Goal: Find specific page/section: Find specific page/section

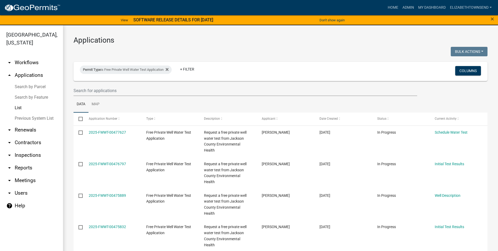
select select "3: 100"
click at [169, 69] on icon at bounding box center [167, 69] width 3 height 3
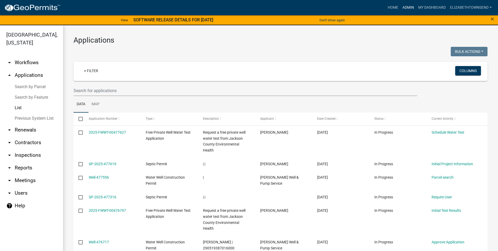
click at [409, 6] on link "Admin" at bounding box center [408, 8] width 16 height 10
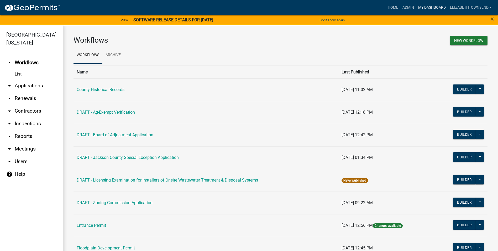
click at [436, 5] on link "My Dashboard" at bounding box center [432, 8] width 32 height 10
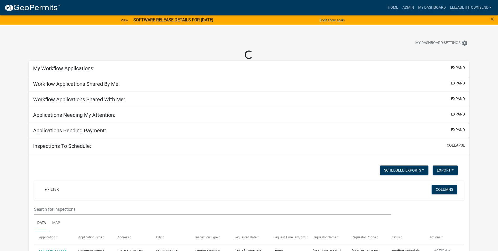
select select "3: 100"
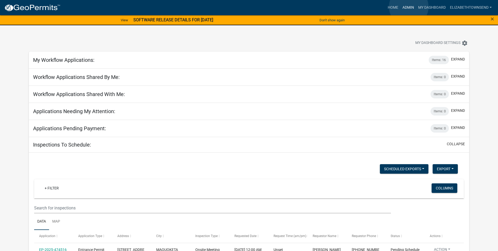
click at [409, 7] on link "Admin" at bounding box center [408, 8] width 16 height 10
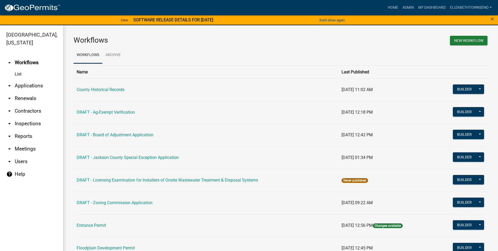
click at [18, 69] on link "List" at bounding box center [31, 74] width 63 height 11
click at [17, 69] on link "List" at bounding box center [31, 74] width 63 height 11
click at [26, 79] on link "arrow_drop_down Applications" at bounding box center [31, 85] width 63 height 13
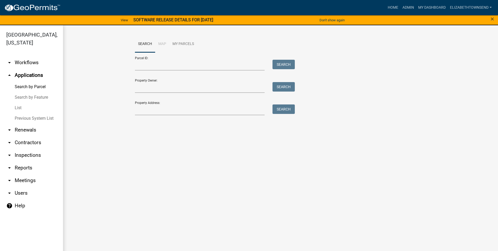
click at [20, 102] on link "List" at bounding box center [31, 107] width 63 height 11
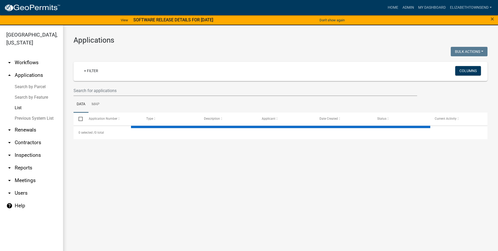
select select "3: 100"
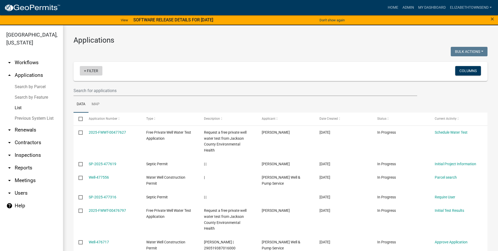
click at [97, 72] on link "+ Filter" at bounding box center [91, 70] width 23 height 9
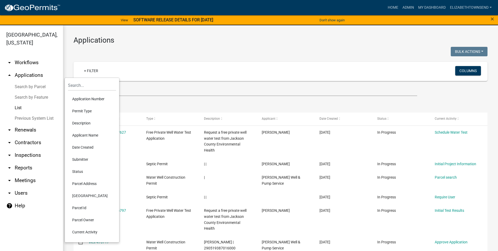
click at [88, 110] on li "Permit Type" at bounding box center [92, 111] width 48 height 12
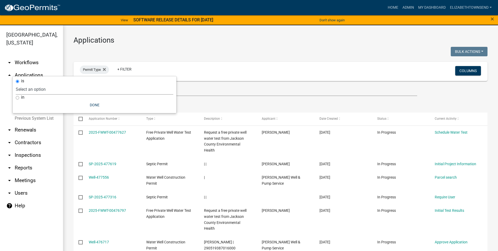
click at [64, 91] on select "Select an option County Historical Records DRAFT - Ag-Exempt Verification DRAFT…" at bounding box center [95, 89] width 158 height 11
select select "8b4afc6d-160d-421b-899b-e318c6853599"
click at [42, 84] on select "Select an option County Historical Records DRAFT - Ag-Exempt Verification DRAFT…" at bounding box center [95, 89] width 158 height 11
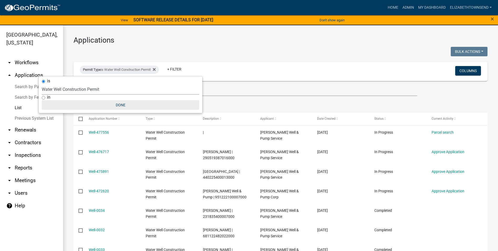
click at [119, 104] on button "Done" at bounding box center [121, 104] width 158 height 9
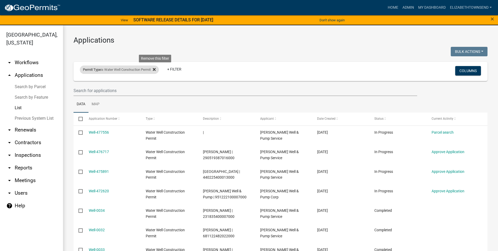
click at [155, 69] on icon at bounding box center [154, 69] width 3 height 4
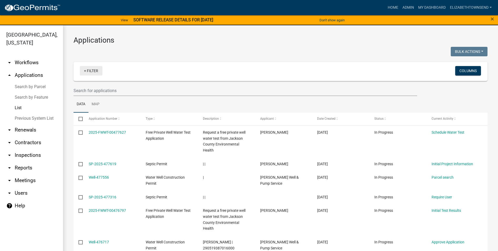
click at [100, 72] on link "+ Filter" at bounding box center [91, 70] width 23 height 9
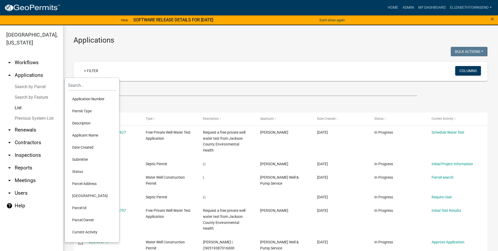
click at [87, 110] on li "Permit Type" at bounding box center [92, 111] width 48 height 12
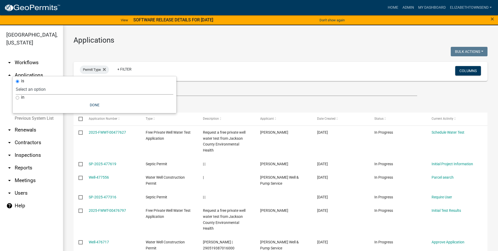
click at [65, 90] on select "Select an option County Historical Records DRAFT - Ag-Exempt Verification DRAFT…" at bounding box center [95, 89] width 158 height 11
select select "00c8d5c9-54c6-4a9d-979b-504790a05259"
click at [28, 84] on select "Select an option County Historical Records DRAFT - Ag-Exempt Verification DRAFT…" at bounding box center [95, 89] width 158 height 11
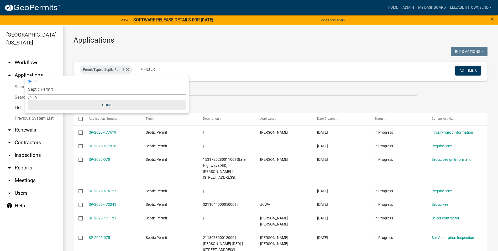
click at [108, 104] on button "Done" at bounding box center [107, 104] width 158 height 9
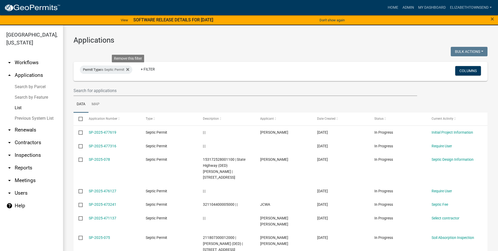
click at [129, 70] on icon at bounding box center [127, 69] width 3 height 4
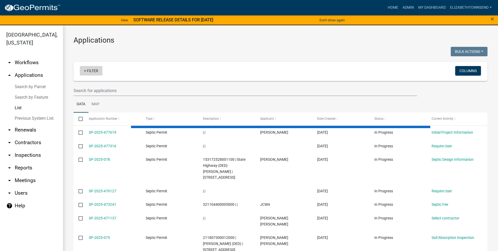
click at [96, 70] on link "+ Filter" at bounding box center [91, 70] width 23 height 9
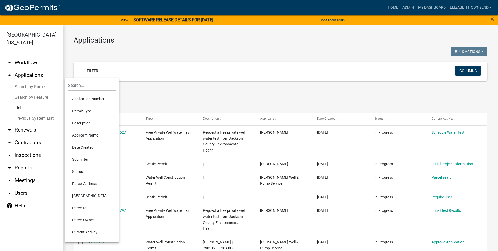
click at [89, 111] on li "Permit Type" at bounding box center [92, 111] width 48 height 12
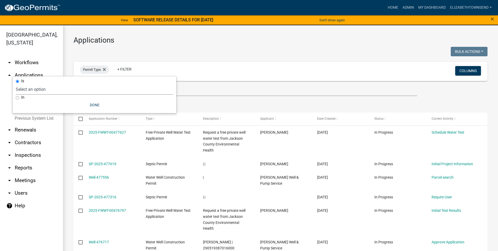
click at [56, 87] on select "Select an option County Historical Records DRAFT - Ag-Exempt Verification DRAFT…" at bounding box center [95, 89] width 158 height 11
select select "8b4afc6d-160d-421b-899b-e318c6853599"
click at [42, 84] on select "Select an option County Historical Records DRAFT - Ag-Exempt Verification DRAFT…" at bounding box center [95, 89] width 158 height 11
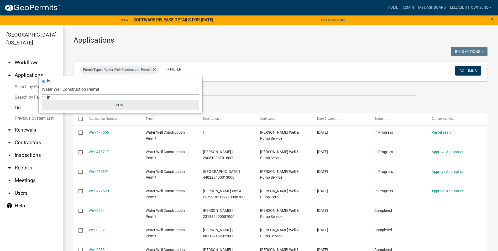
click at [123, 101] on button "Done" at bounding box center [121, 104] width 158 height 9
